Goal: Communication & Community: Ask a question

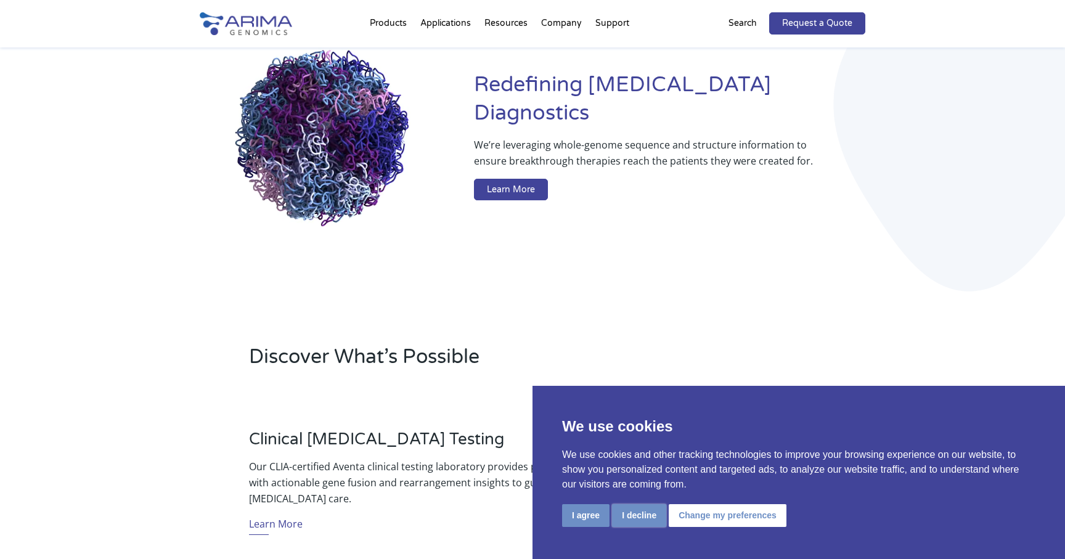
click at [623, 518] on button "I decline" at bounding box center [639, 515] width 54 height 23
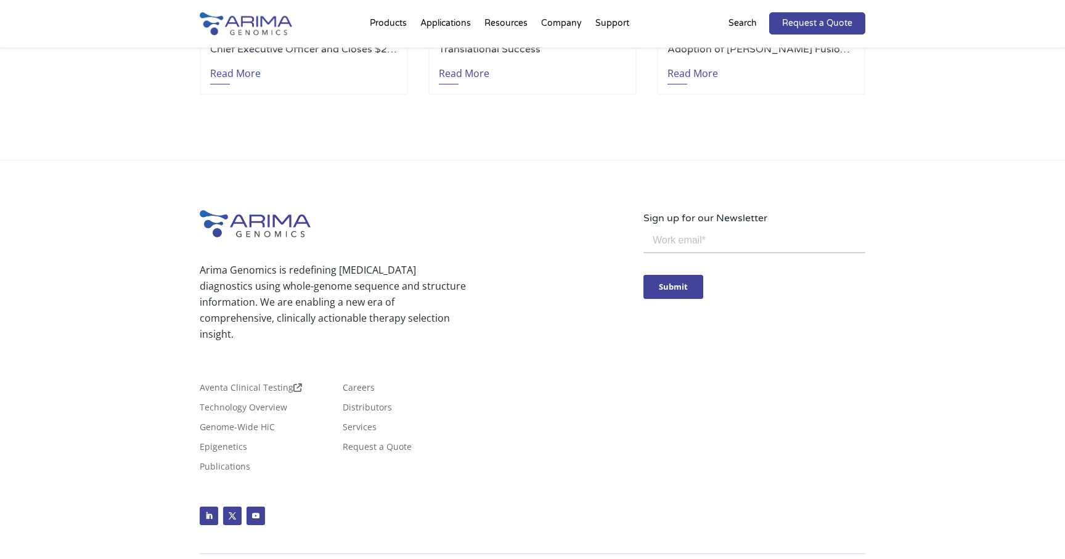
scroll to position [2901, 0]
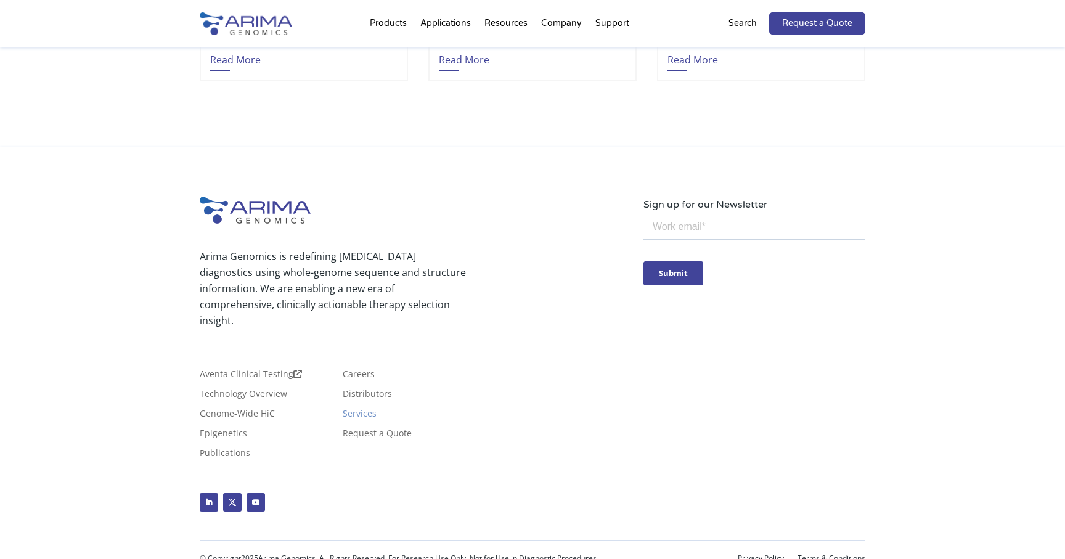
click at [354, 417] on link "Services" at bounding box center [360, 416] width 34 height 14
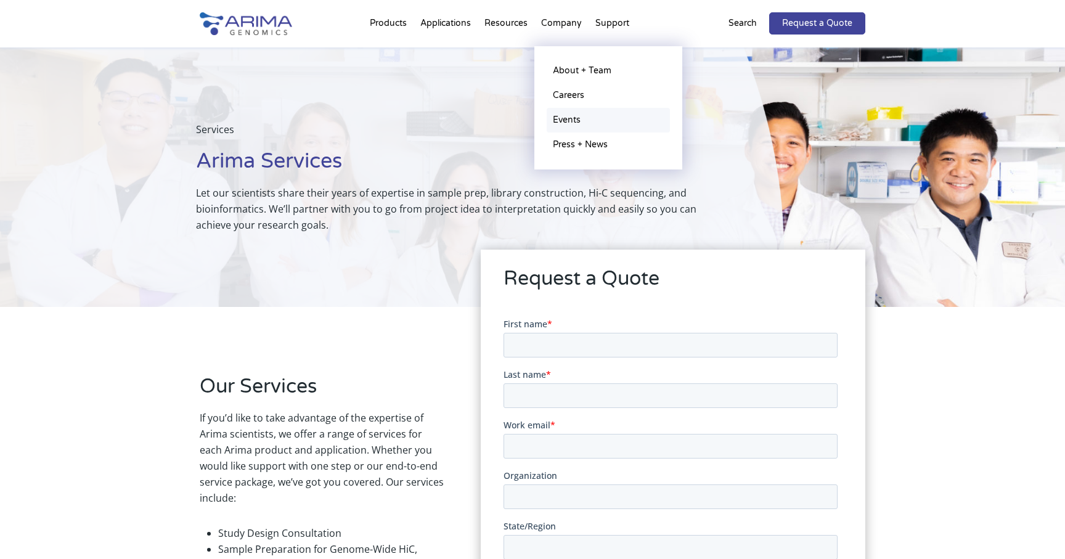
click at [571, 123] on link "Events" at bounding box center [608, 120] width 123 height 25
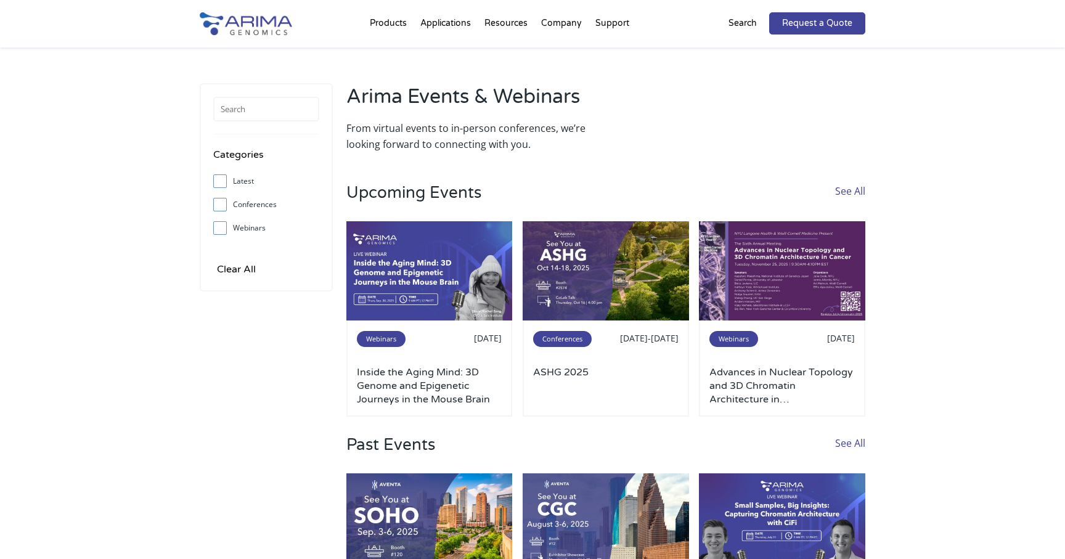
click at [745, 26] on p "Search" at bounding box center [743, 23] width 28 height 16
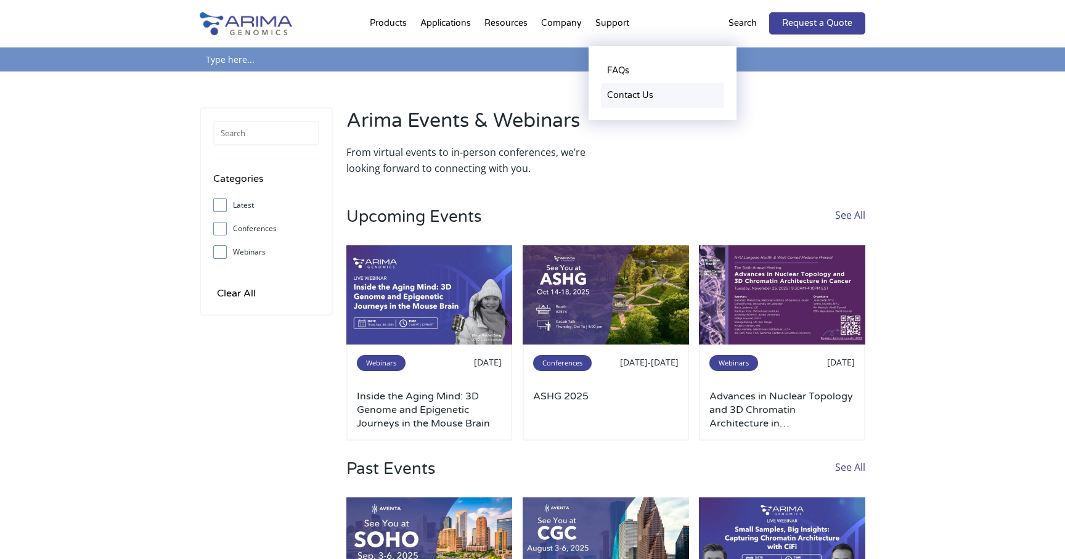
click at [626, 99] on link "Contact Us" at bounding box center [662, 95] width 123 height 25
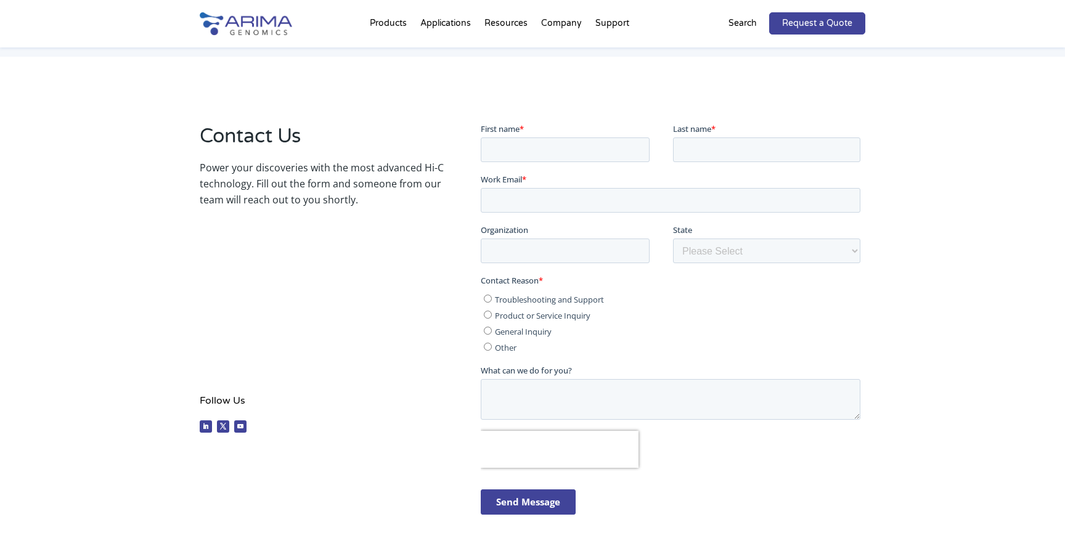
scroll to position [153, 0]
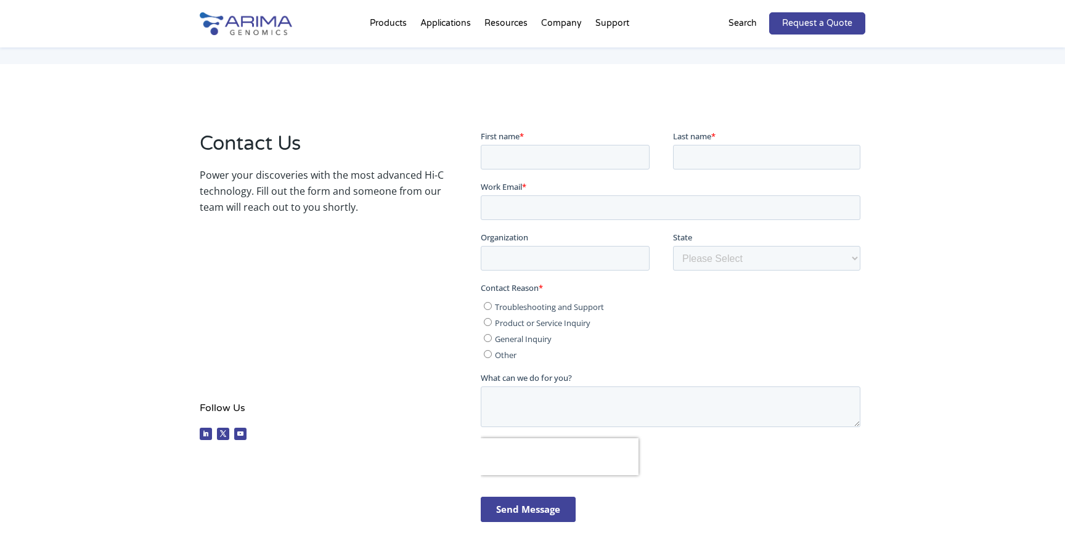
click at [491, 353] on label "Other" at bounding box center [671, 354] width 377 height 12
click at [491, 353] on input "Other" at bounding box center [487, 354] width 8 height 8
radio input "true"
click at [534, 158] on input "First name *" at bounding box center [564, 156] width 169 height 25
type input "Sedona"
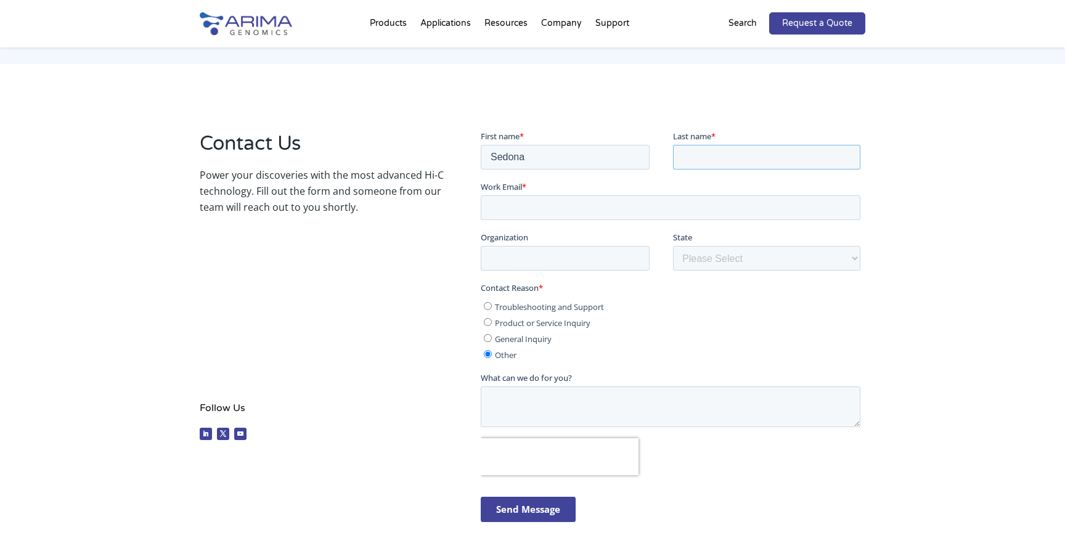
click at [764, 160] on input "Last name *" at bounding box center [766, 156] width 187 height 25
type input "[PERSON_NAME]"
click at [597, 211] on input "Work Email *" at bounding box center [670, 207] width 380 height 25
type input "[EMAIL_ADDRESS][PERSON_NAME][DOMAIN_NAME]"
click at [499, 248] on input "Organization" at bounding box center [564, 257] width 169 height 25
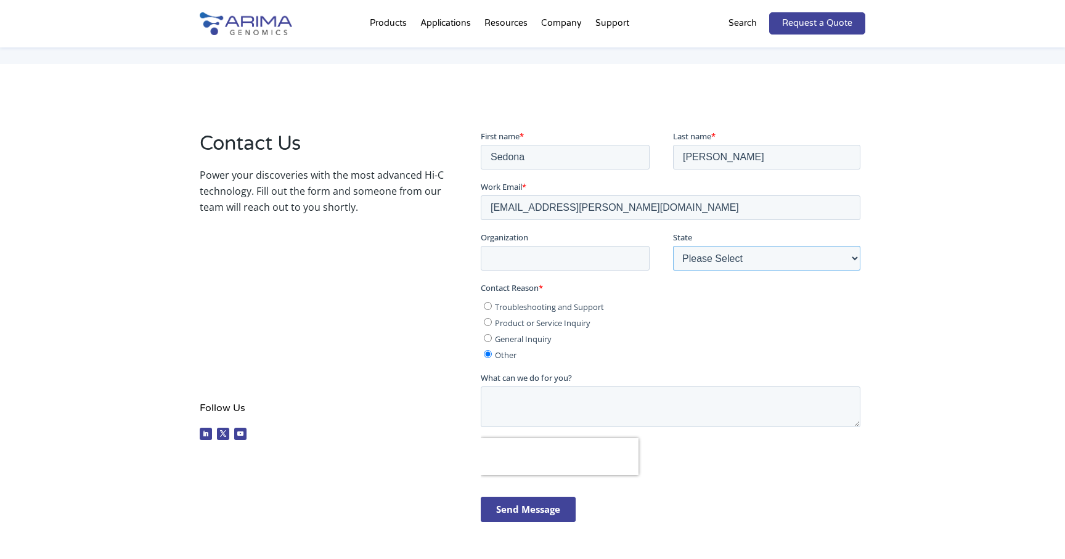
click at [760, 256] on select "Please Select Other/Non-US [US_STATE] [US_STATE] [US_STATE] [US_STATE] [US_STAT…" at bounding box center [766, 257] width 187 height 25
select select "[US_STATE]"
click at [582, 261] on input "Organization" at bounding box center [564, 257] width 169 height 25
type input "[GEOGRAPHIC_DATA]"
click at [428, 357] on div "Contact Us Power your discoveries with the most advanced Hi-C technology. Fill …" at bounding box center [322, 288] width 244 height 316
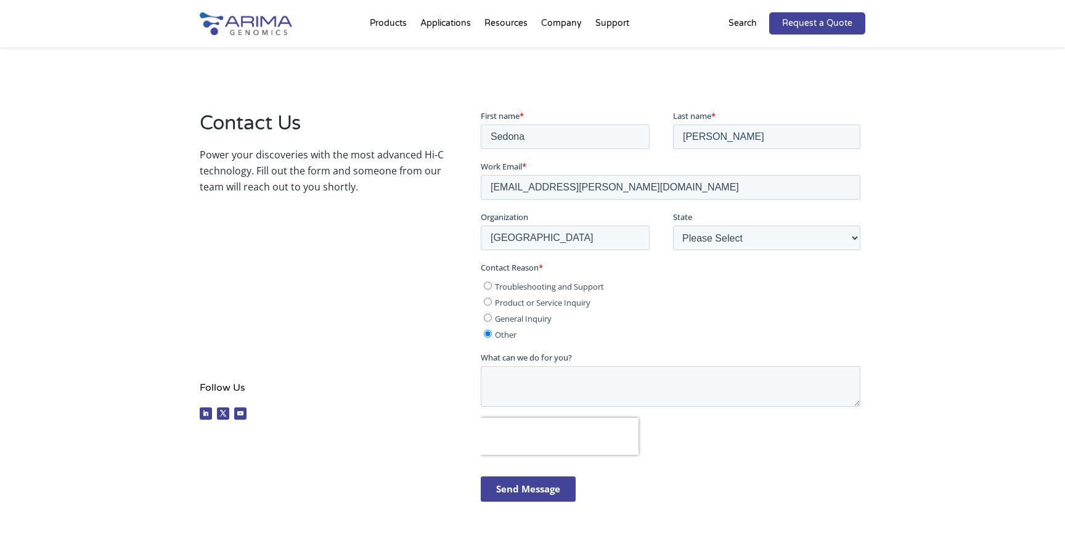
scroll to position [219, 0]
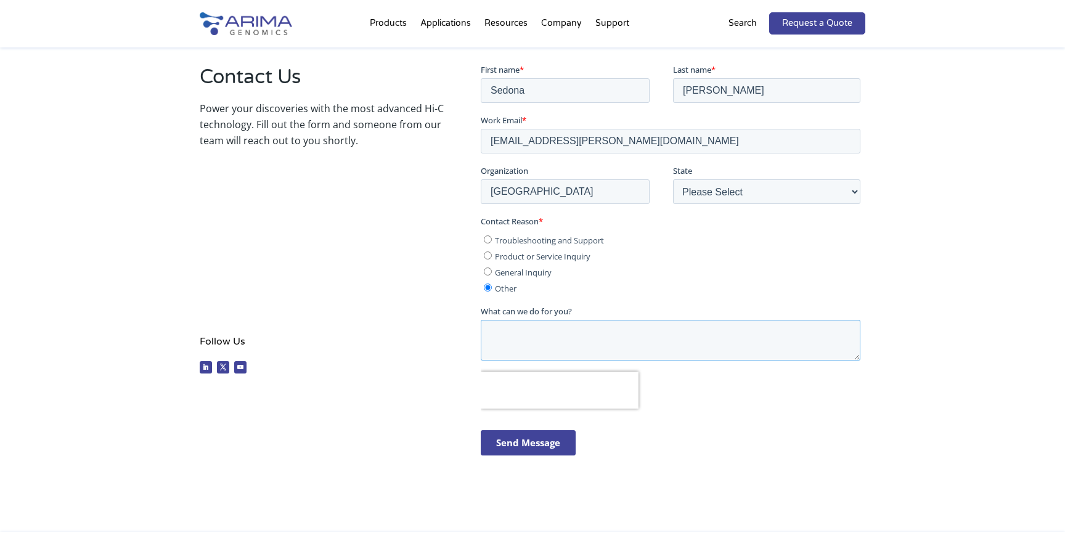
click at [526, 324] on textarea "What can we do for you?" at bounding box center [670, 339] width 380 height 41
paste textarea "Dear [name or company name], My name is [PERSON_NAME], and I am the co-chair fo…"
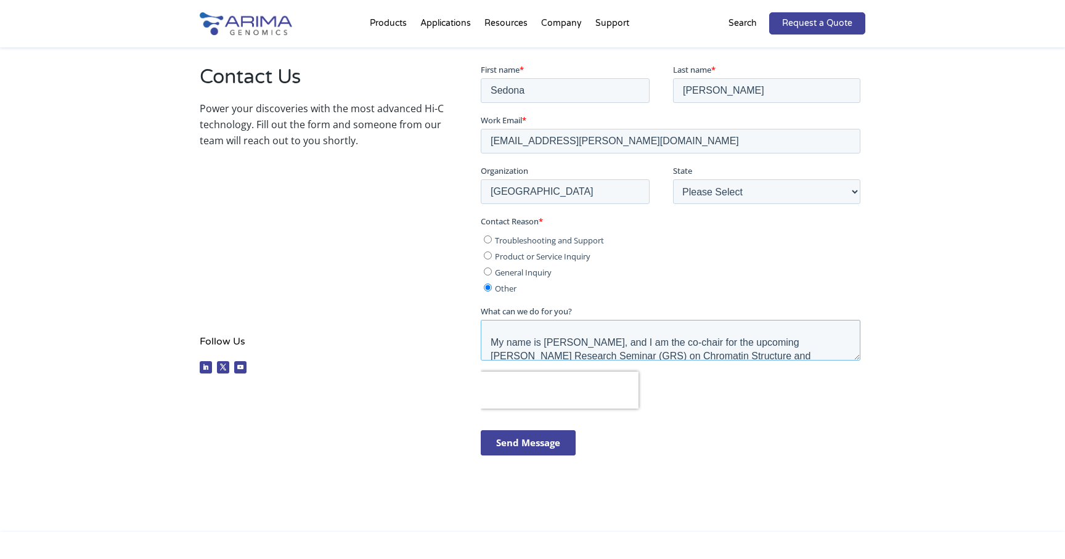
scroll to position [0, 0]
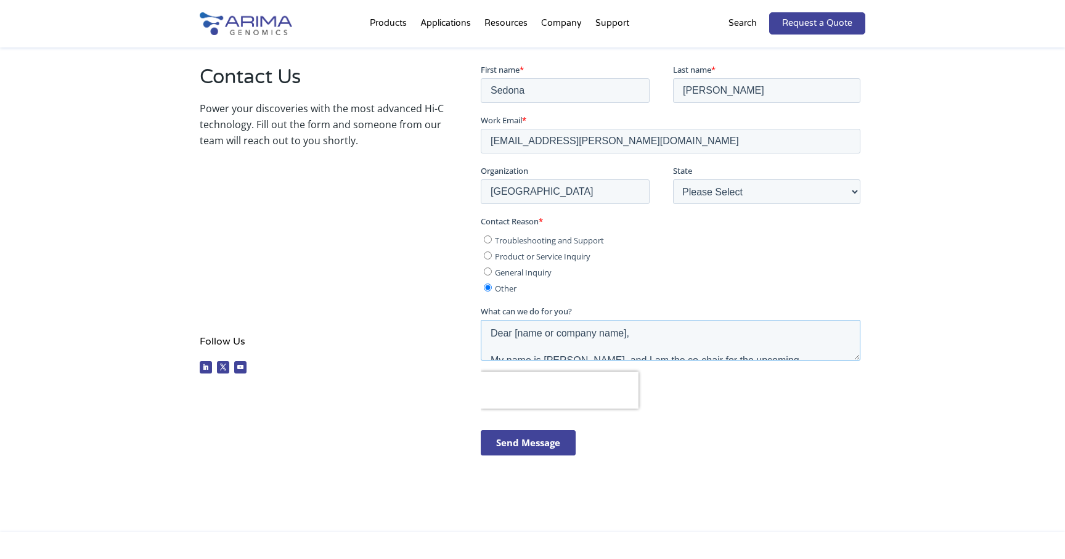
drag, startPoint x: 626, startPoint y: 334, endPoint x: 515, endPoint y: 334, distance: 111.0
click at [515, 334] on textarea "Dear [name or company name], My name is [PERSON_NAME], and I am the co-chair fo…" at bounding box center [670, 339] width 380 height 41
drag, startPoint x: 605, startPoint y: 338, endPoint x: 543, endPoint y: 338, distance: 62.9
click at [543, 338] on textarea "Dear Arima Genomics, My name is [PERSON_NAME], and I am the co-chair for the up…" at bounding box center [670, 339] width 380 height 41
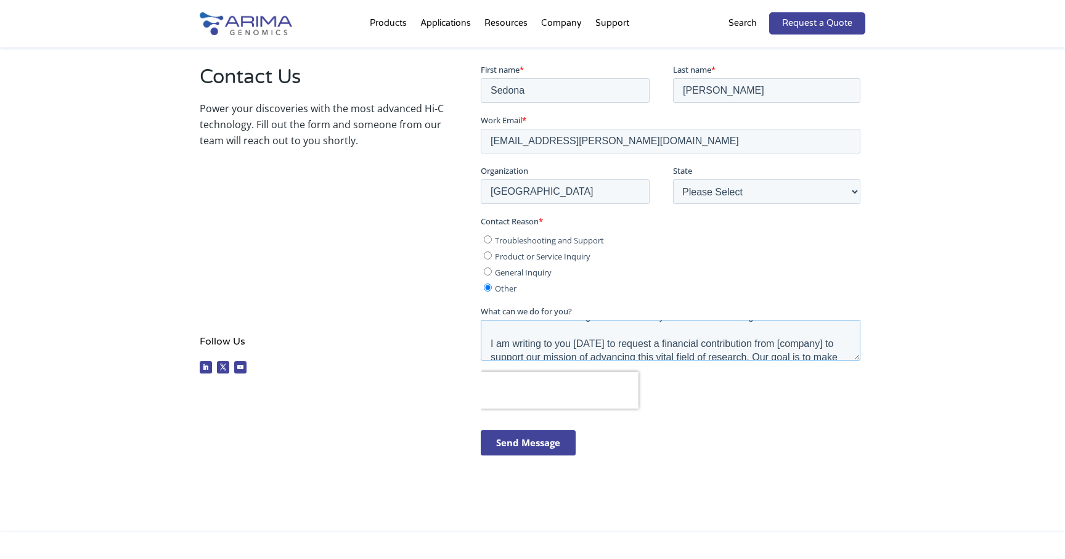
scroll to position [80, 0]
drag, startPoint x: 822, startPoint y: 335, endPoint x: 776, endPoint y: 337, distance: 46.9
click at [776, 337] on textarea "Dear Arima Genomics, My name is [PERSON_NAME], and I am the co-chair for the up…" at bounding box center [670, 339] width 380 height 41
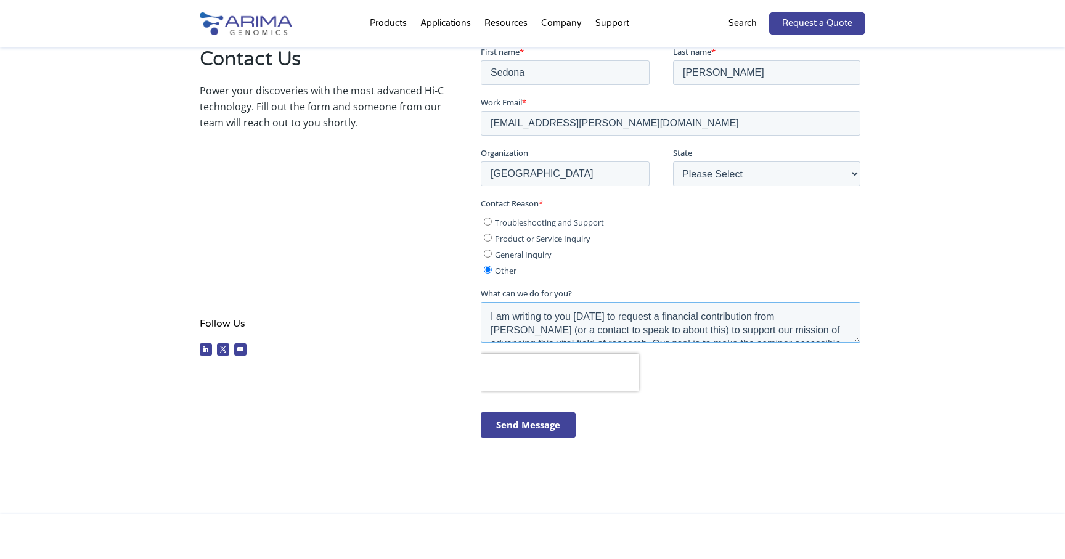
scroll to position [87, 0]
click at [846, 323] on textarea "Dear Arima Genomics, My name is [PERSON_NAME], and I am the co-chair for the up…" at bounding box center [670, 321] width 380 height 41
drag, startPoint x: 732, startPoint y: 332, endPoint x: 523, endPoint y: 316, distance: 210.3
click at [523, 316] on textarea "Dear Arima Genomics, My name is [PERSON_NAME], and I am the co-chair for the up…" at bounding box center [670, 321] width 380 height 41
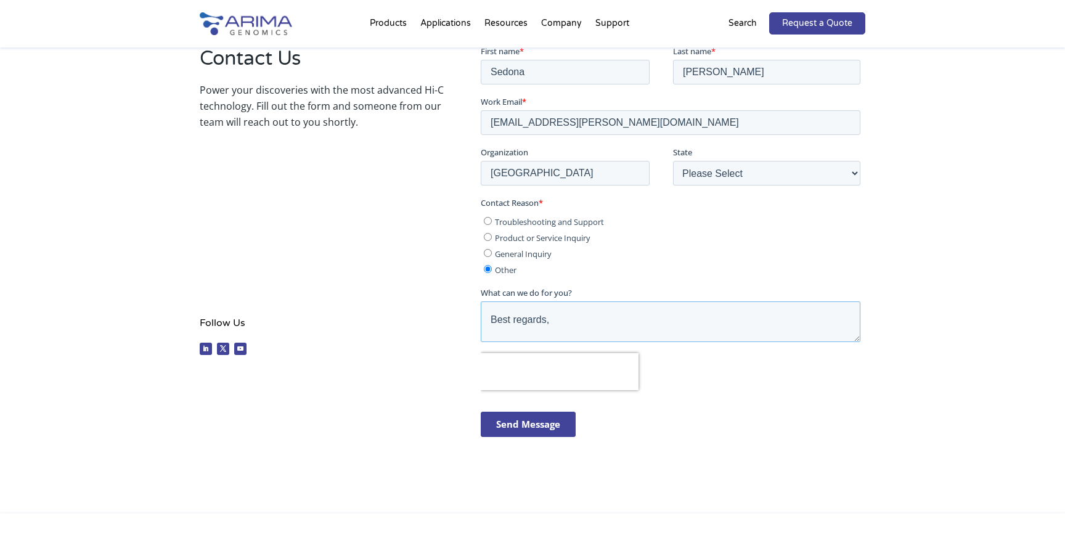
scroll to position [278, 0]
click at [524, 319] on textarea "Dear Arima Genomics, My name is [PERSON_NAME], and I am the co-chair for the up…" at bounding box center [670, 321] width 380 height 41
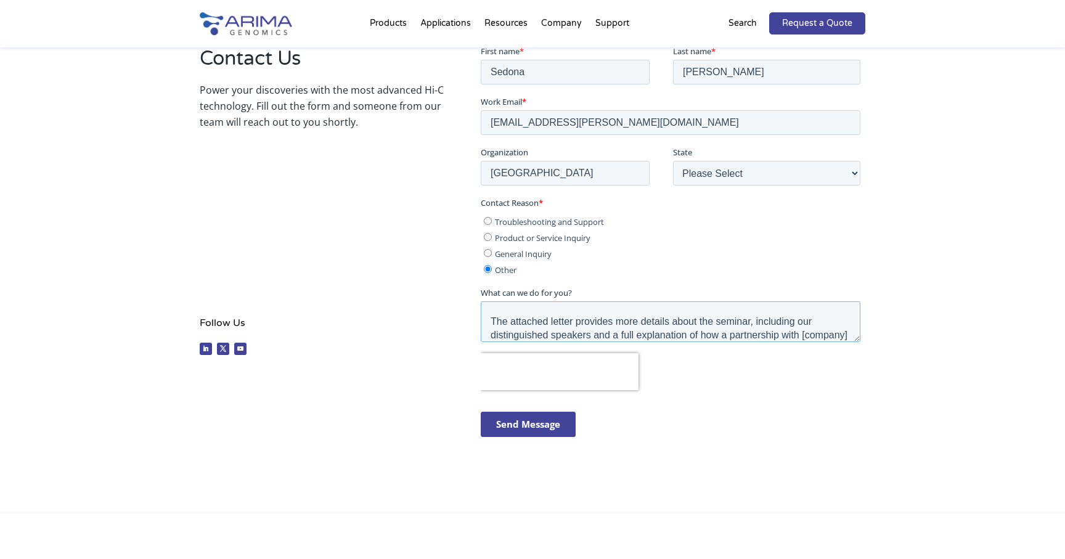
drag, startPoint x: 549, startPoint y: 309, endPoint x: 488, endPoint y: 310, distance: 60.4
click at [488, 310] on textarea "Dear Arima Genomics, My name is [PERSON_NAME], and I am the co-chair for the up…" at bounding box center [670, 321] width 380 height 41
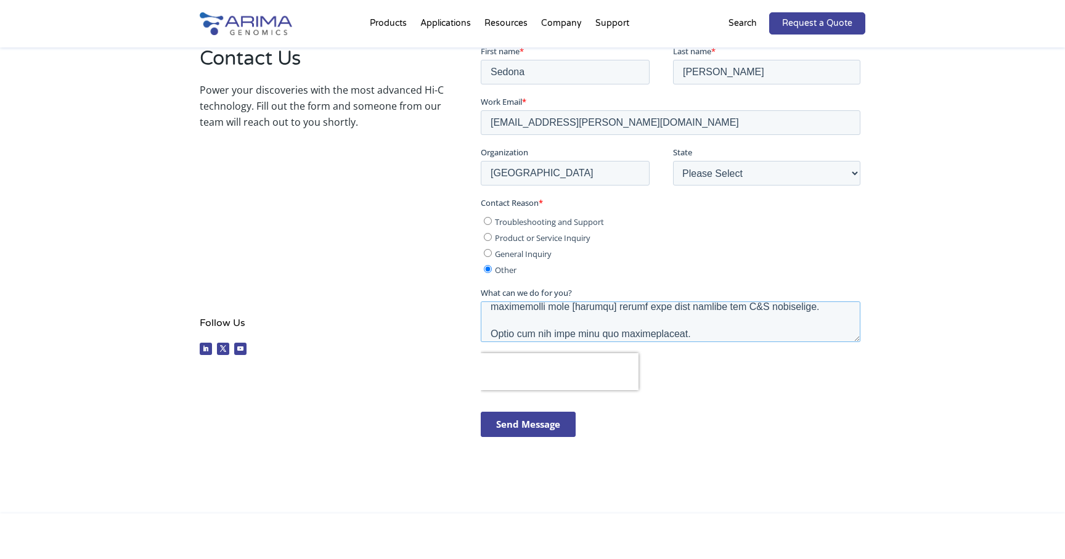
drag, startPoint x: 612, startPoint y: 331, endPoint x: 562, endPoint y: 336, distance: 49.6
click at [562, 336] on textarea "What can we do for you?" at bounding box center [670, 321] width 380 height 41
click at [586, 329] on textarea "What can we do for you?" at bounding box center [670, 321] width 380 height 41
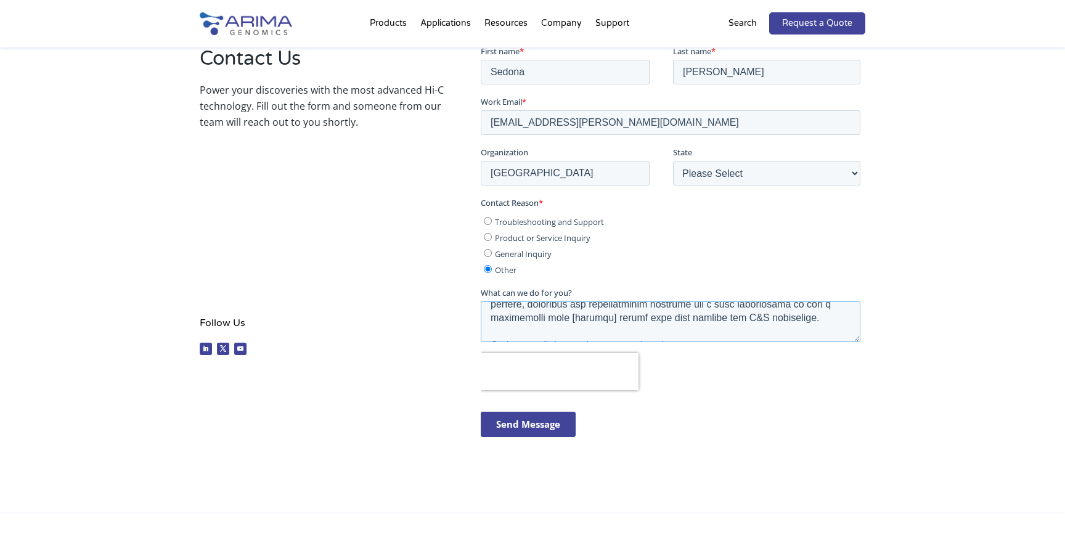
scroll to position [182, 0]
click at [612, 321] on textarea "What can we do for you?" at bounding box center [670, 321] width 380 height 41
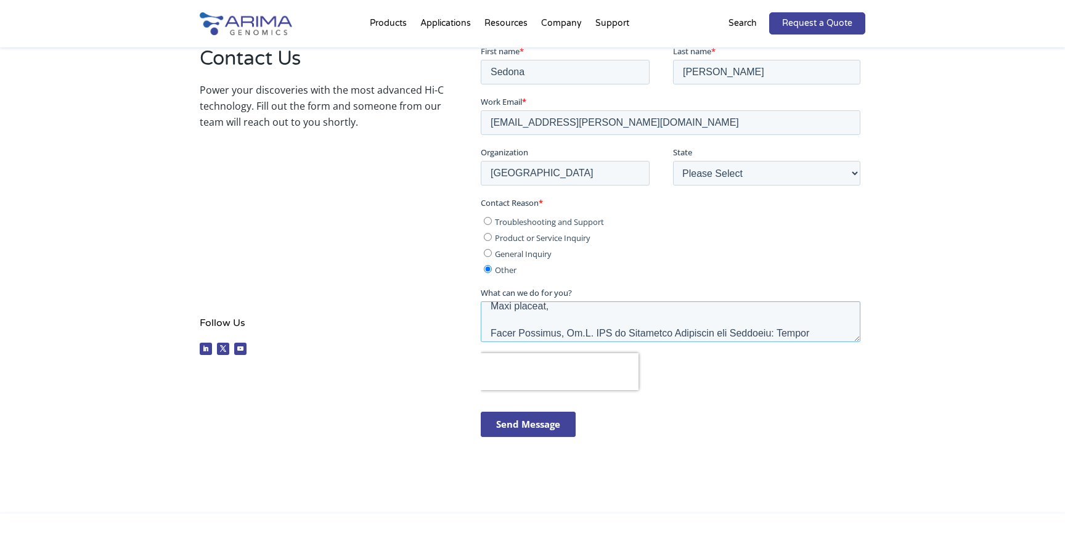
scroll to position [287, 0]
drag, startPoint x: 554, startPoint y: 326, endPoint x: 493, endPoint y: 323, distance: 61.1
click at [493, 323] on textarea "What can we do for you?" at bounding box center [670, 321] width 380 height 41
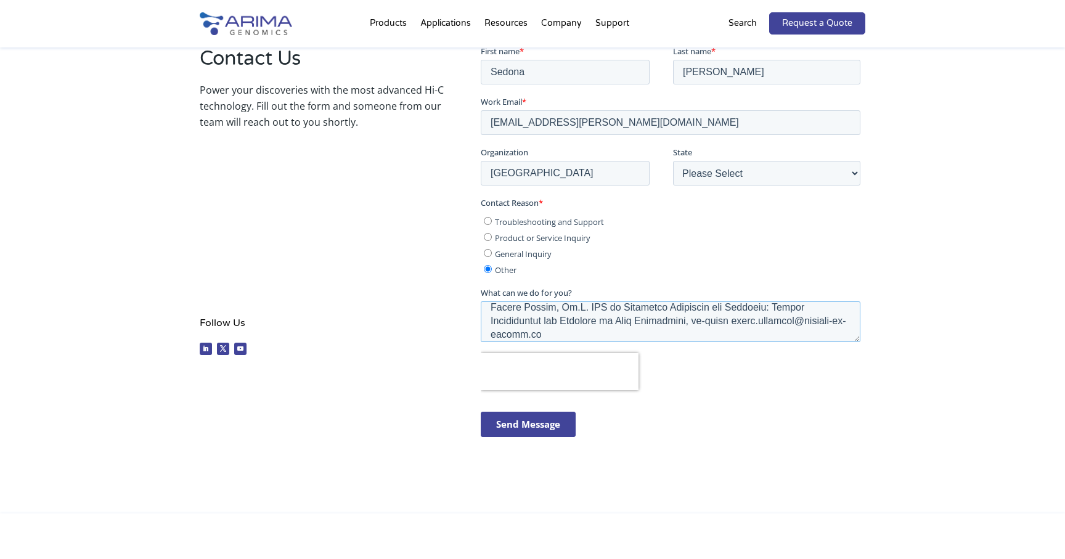
scroll to position [311, 0]
drag, startPoint x: 745, startPoint y: 316, endPoint x: 760, endPoint y: 332, distance: 21.9
click at [760, 332] on textarea "What can we do for you?" at bounding box center [670, 321] width 380 height 41
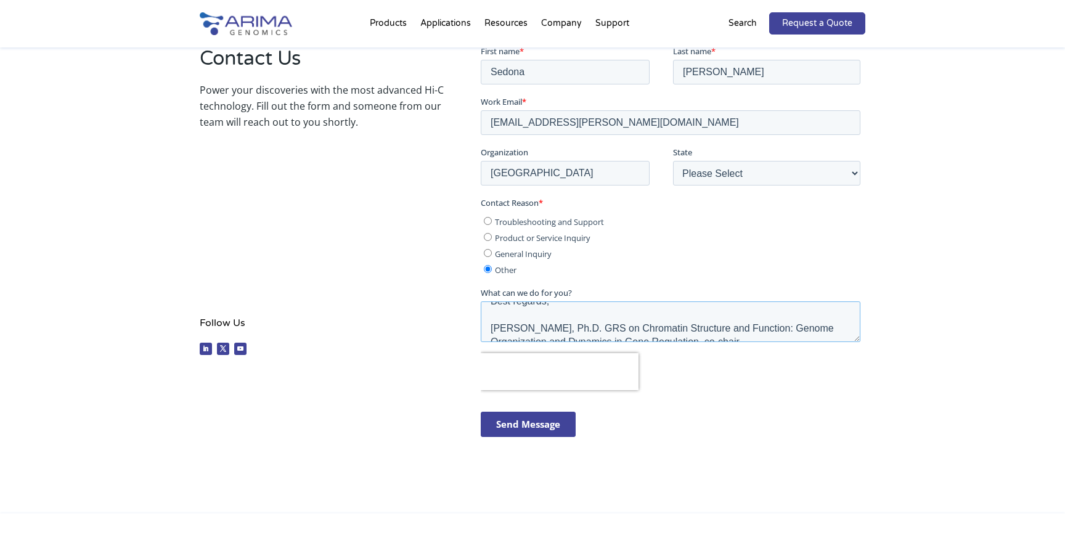
click at [754, 329] on textarea "Dear Arima Genomics, My name is [PERSON_NAME], and I am the co-chair for the up…" at bounding box center [670, 321] width 380 height 41
type textarea "Dear Arima Genomics, My name is [PERSON_NAME], and I am the co-chair for the up…"
click at [409, 395] on div "Contact Us Power your discoveries with the most advanced Hi-C technology. Fill …" at bounding box center [533, 246] width 666 height 436
click at [562, 425] on input "Send Message" at bounding box center [527, 423] width 95 height 25
